Goal: Task Accomplishment & Management: Manage account settings

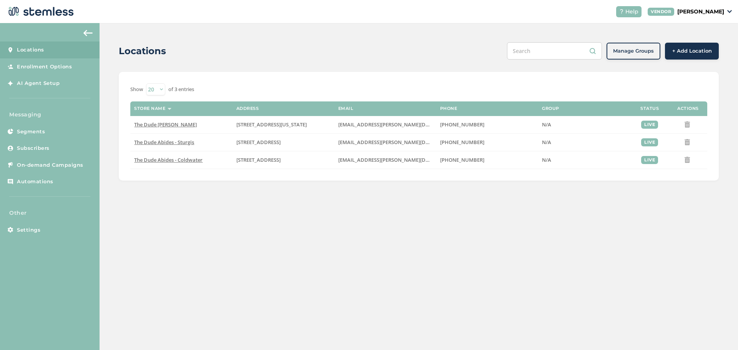
click at [707, 9] on p "[PERSON_NAME]" at bounding box center [700, 12] width 47 height 8
click at [699, 41] on link "Profile" at bounding box center [705, 41] width 38 height 8
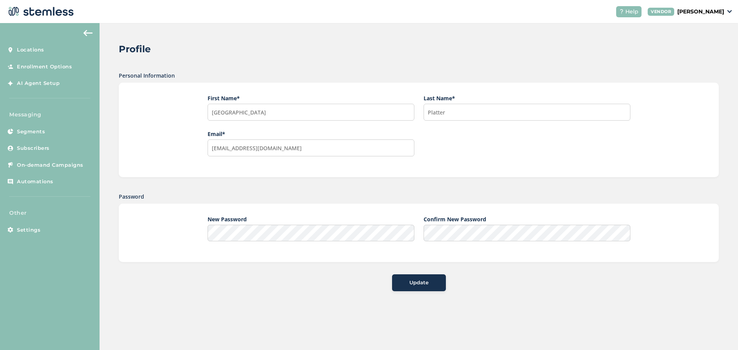
click at [717, 16] on div "Help VENDOR [PERSON_NAME]" at bounding box center [671, 11] width 122 height 11
click at [718, 11] on p "[PERSON_NAME]" at bounding box center [700, 12] width 47 height 8
click at [476, 36] on div "Profile Personal Information First Name * [PERSON_NAME] Last Name * Platter Ema…" at bounding box center [419, 166] width 638 height 287
click at [43, 233] on link "Settings" at bounding box center [50, 230] width 100 height 17
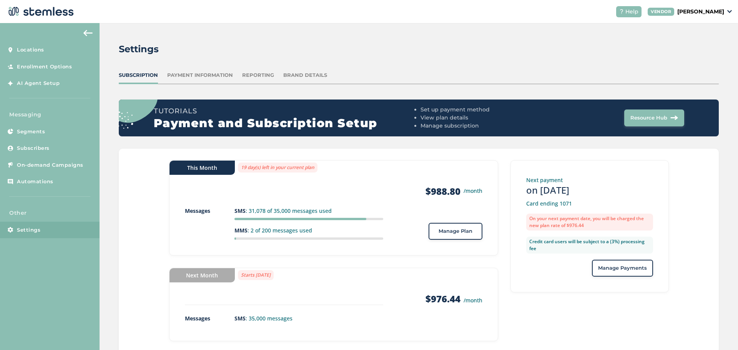
click at [262, 76] on div "Reporting" at bounding box center [258, 75] width 32 height 8
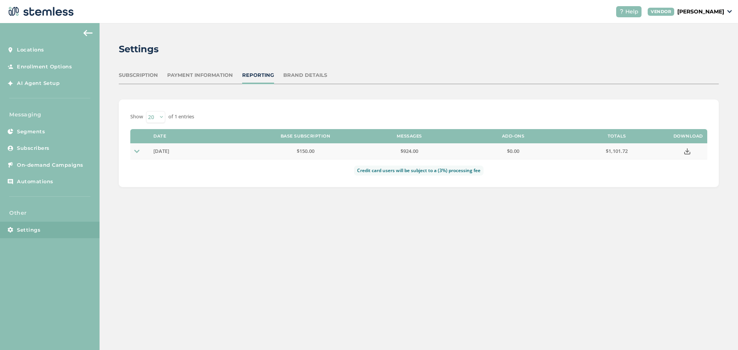
click at [133, 151] on td at bounding box center [139, 151] width 19 height 16
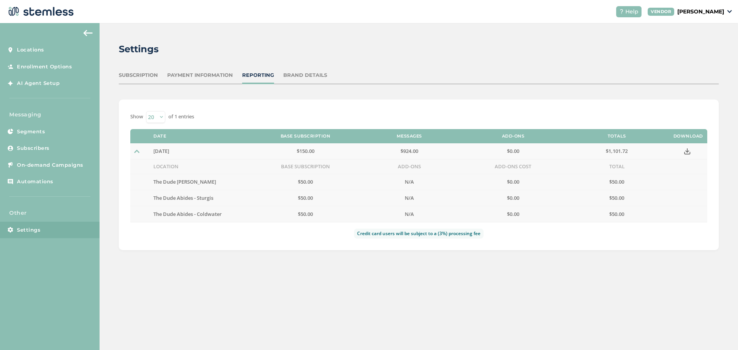
click at [135, 151] on img at bounding box center [136, 151] width 5 height 5
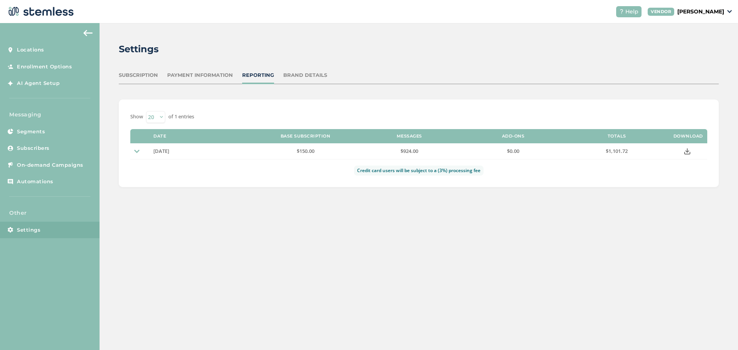
click at [250, 111] on div "Show 20 50 100 of 1 entries" at bounding box center [418, 117] width 577 height 12
drag, startPoint x: 607, startPoint y: 153, endPoint x: 639, endPoint y: 149, distance: 32.5
click at [639, 149] on label "$1,101.72" at bounding box center [617, 151] width 96 height 7
click at [687, 152] on icon at bounding box center [687, 151] width 6 height 6
